Goal: Transaction & Acquisition: Purchase product/service

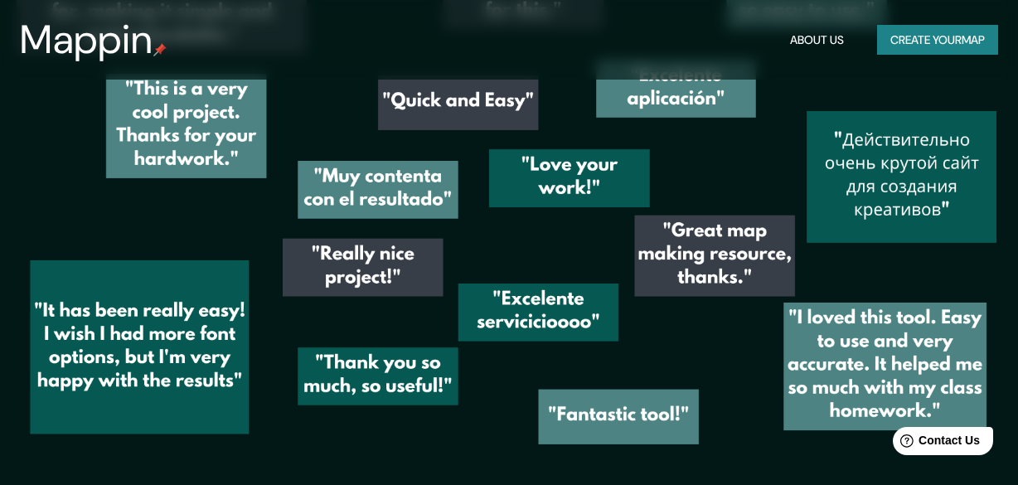
scroll to position [2154, 0]
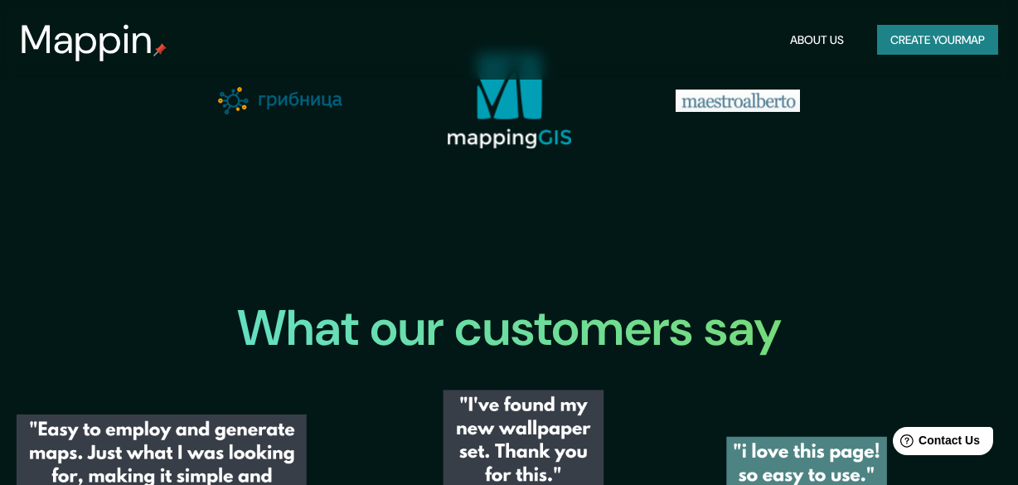
click at [951, 46] on button "Create your map" at bounding box center [937, 40] width 121 height 31
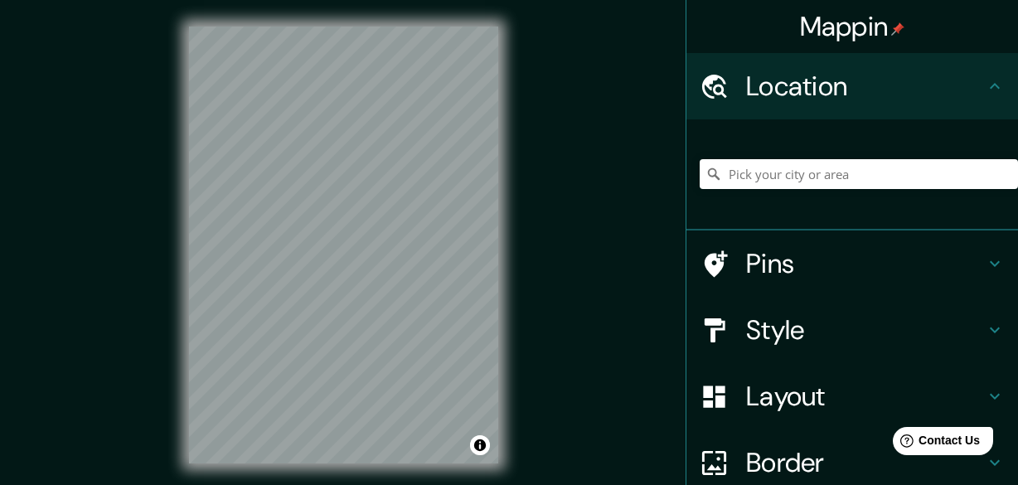
click at [838, 84] on h4 "Location" at bounding box center [865, 86] width 239 height 33
click at [831, 178] on input "Pick your city or area" at bounding box center [859, 174] width 318 height 30
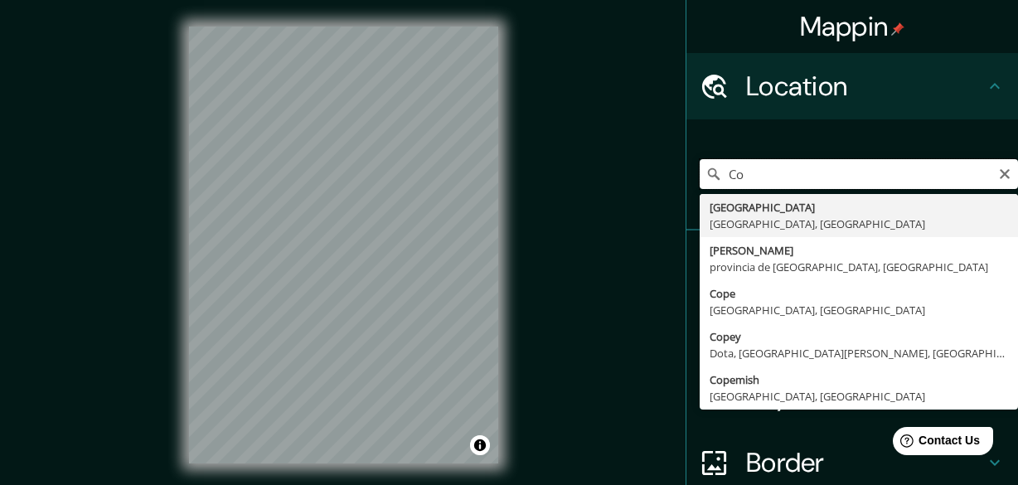
type input "C"
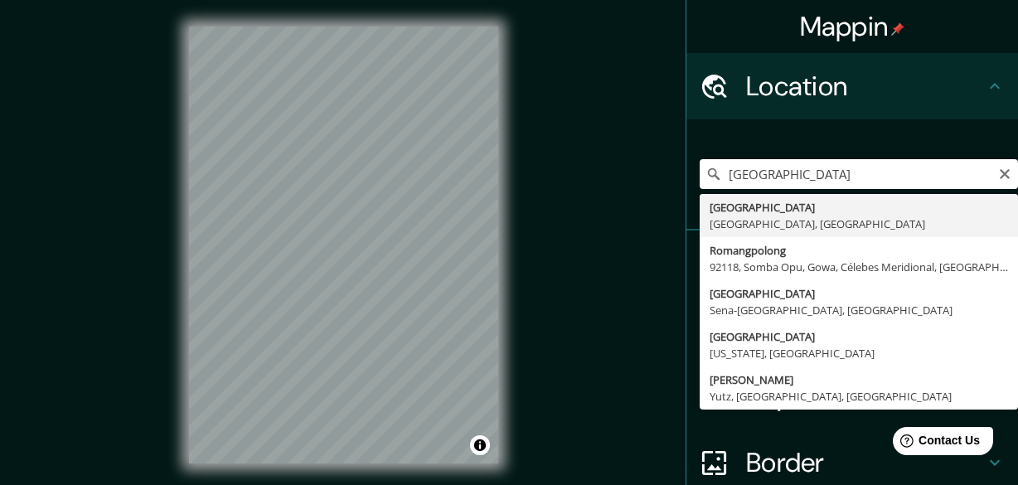
type input "[GEOGRAPHIC_DATA], [GEOGRAPHIC_DATA], [GEOGRAPHIC_DATA]"
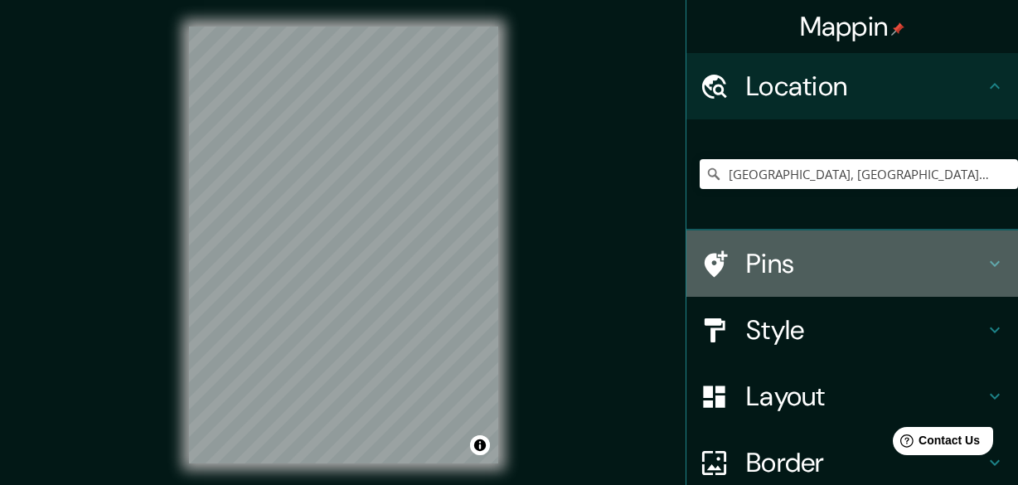
click at [776, 265] on h4 "Pins" at bounding box center [865, 263] width 239 height 33
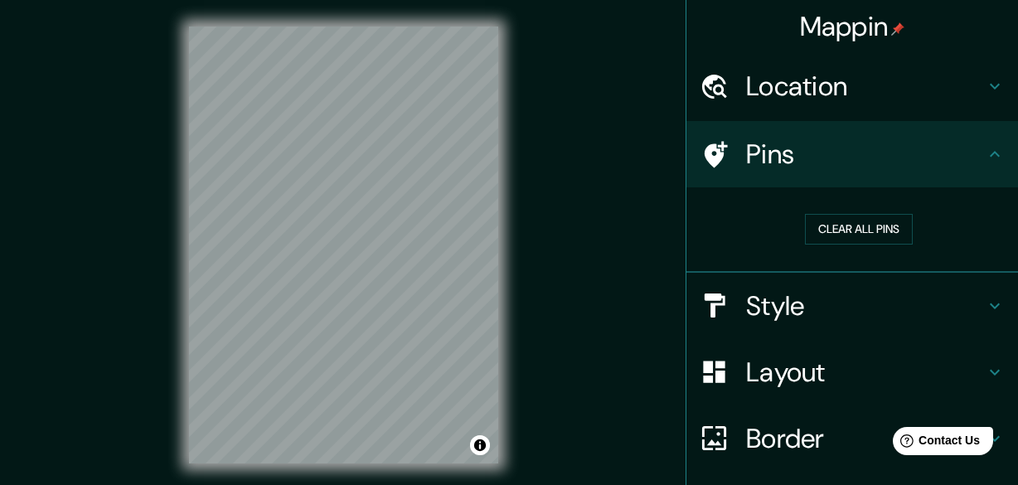
click at [833, 102] on h4 "Location" at bounding box center [865, 86] width 239 height 33
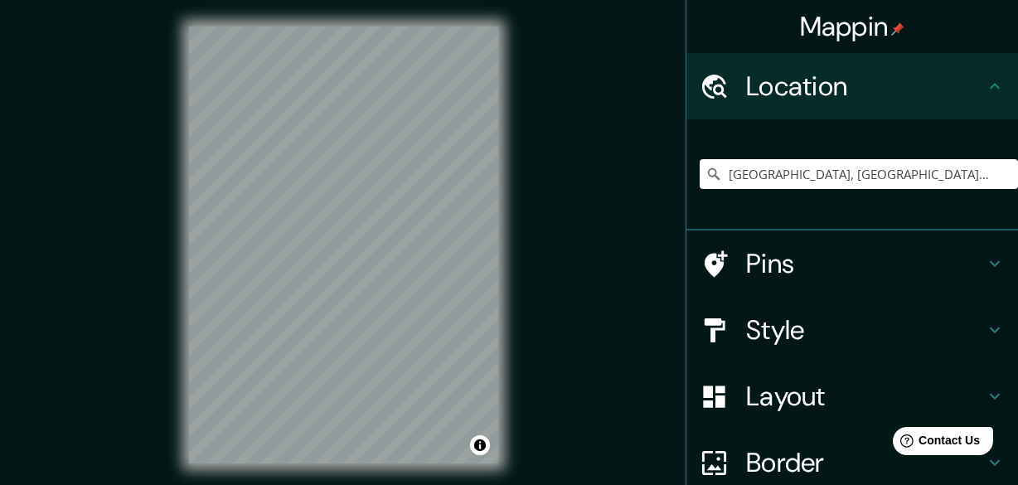
scroll to position [149, 0]
